Goal: Transaction & Acquisition: Purchase product/service

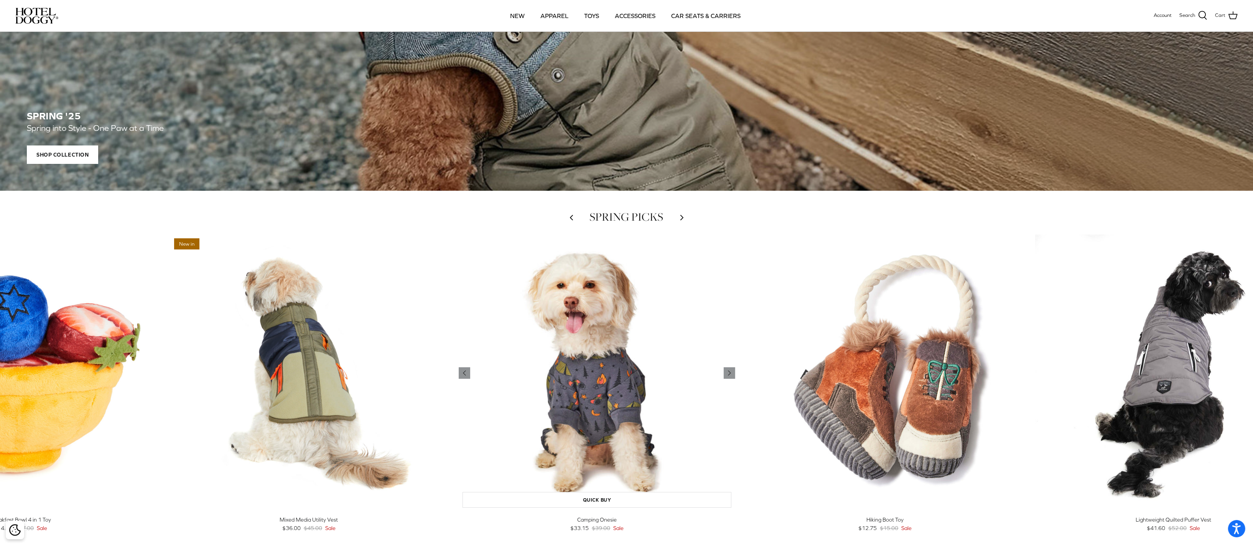
scroll to position [230, 0]
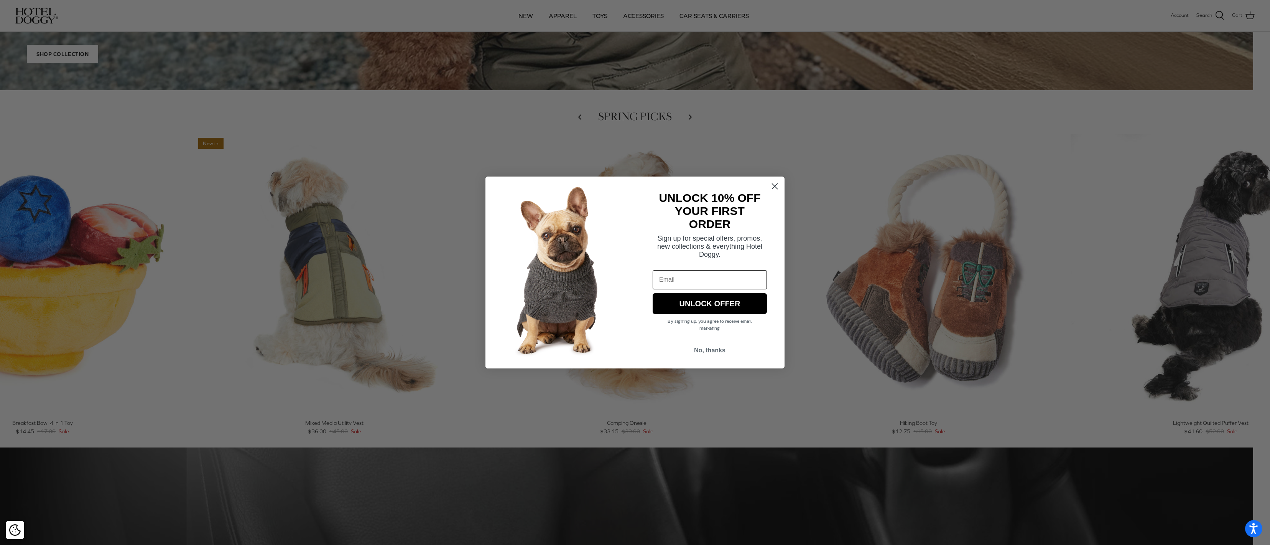
click at [708, 185] on circle "Close dialog" at bounding box center [775, 186] width 13 height 13
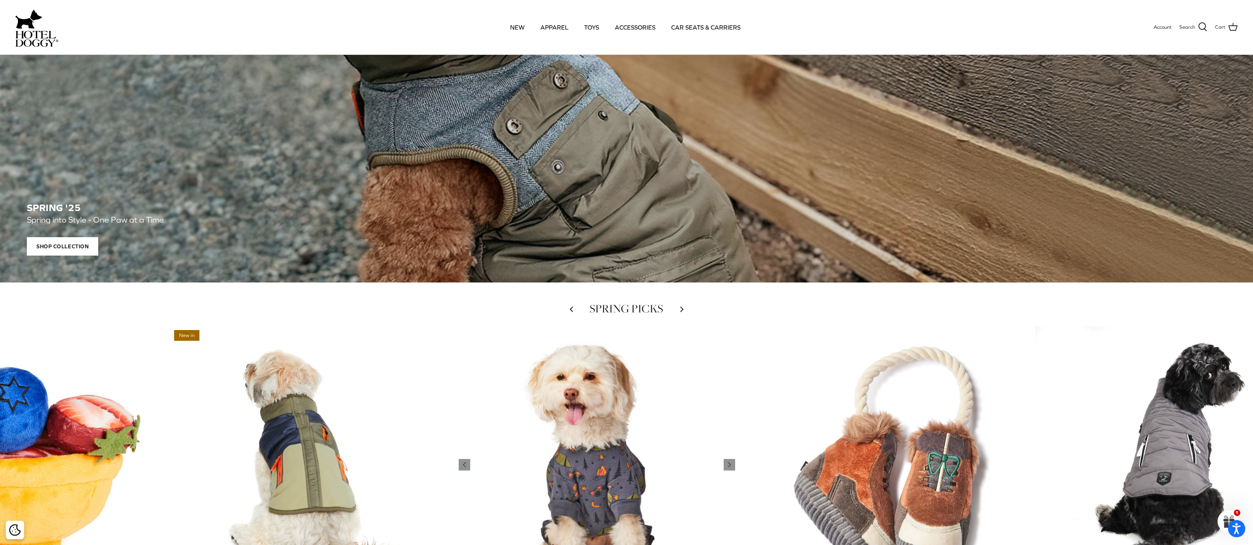
scroll to position [346, 0]
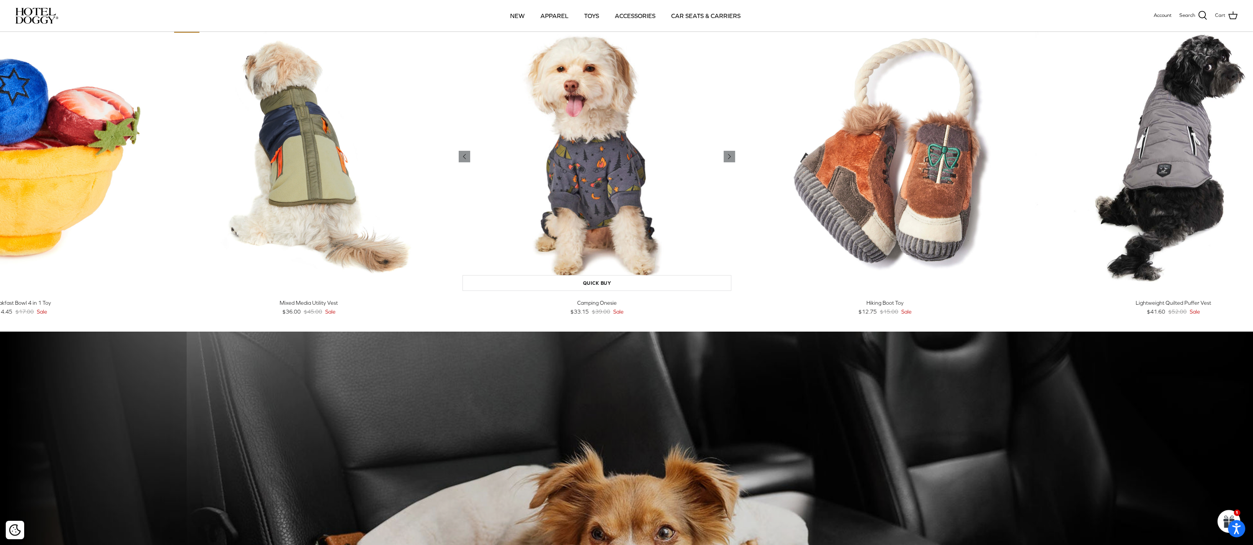
click at [619, 185] on img "Camping Onesie" at bounding box center [597, 156] width 277 height 277
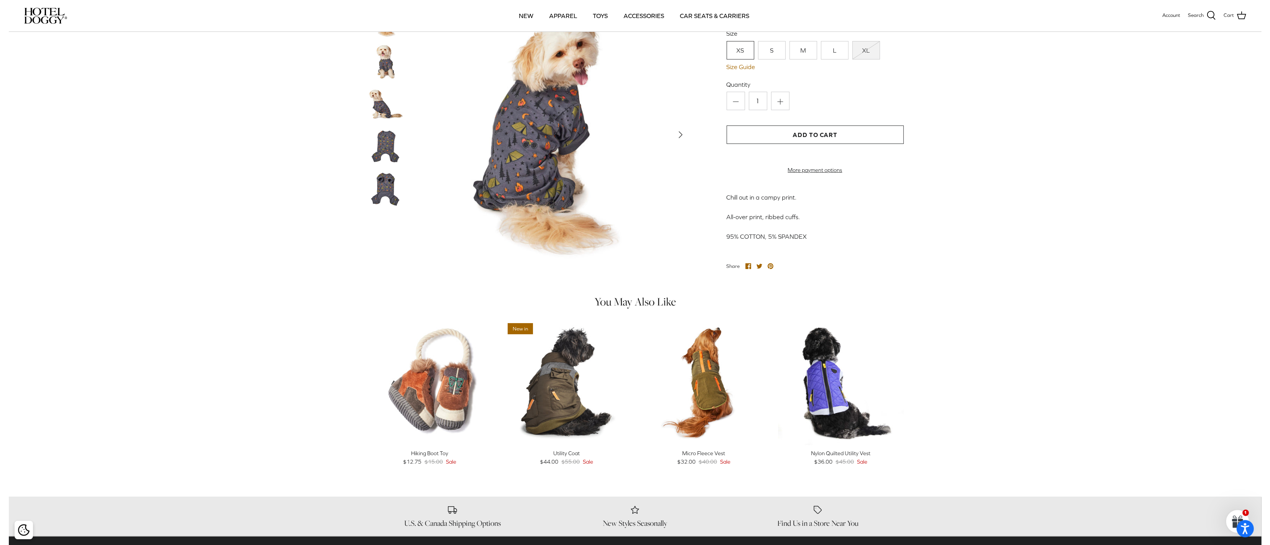
scroll to position [115, 0]
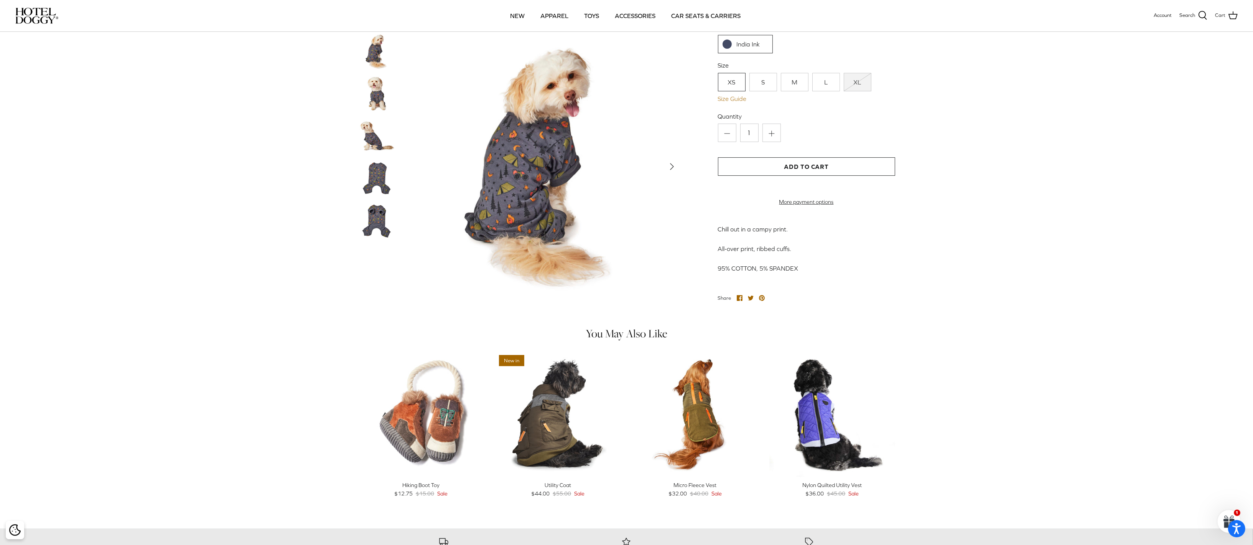
click at [738, 99] on link "Size Guide" at bounding box center [806, 98] width 177 height 7
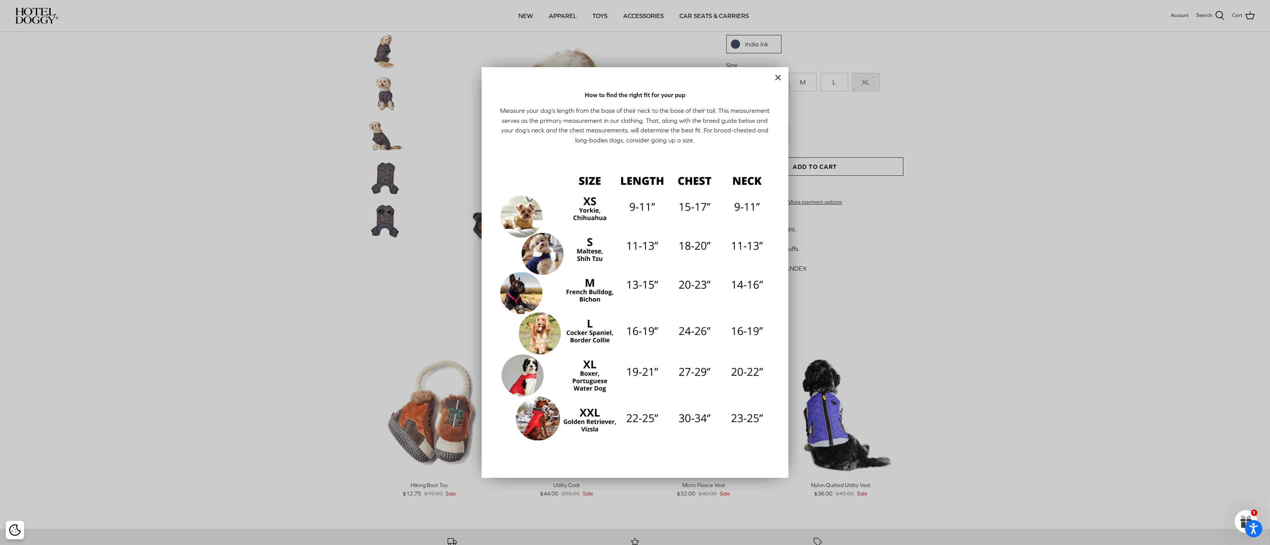
click at [652, 282] on img at bounding box center [635, 305] width 276 height 276
